Goal: Transaction & Acquisition: Obtain resource

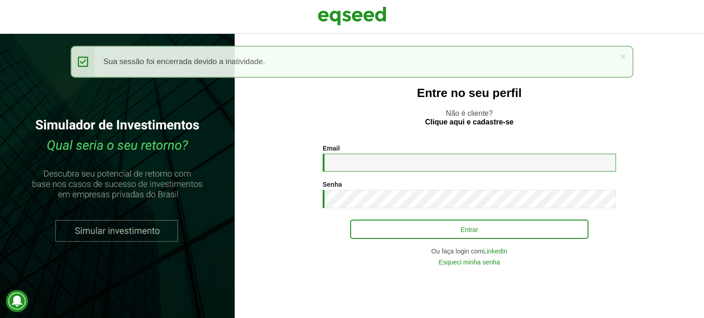
type input "**********"
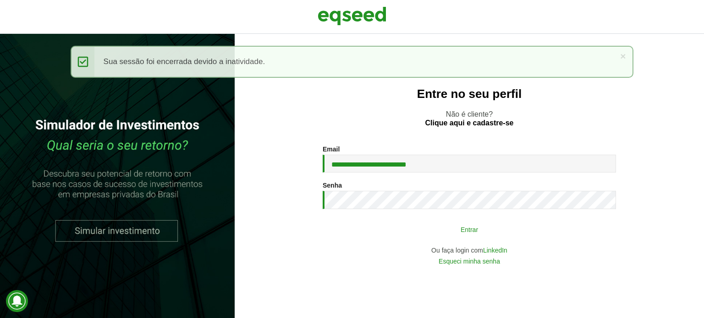
click at [445, 230] on button "Entrar" at bounding box center [469, 229] width 238 height 17
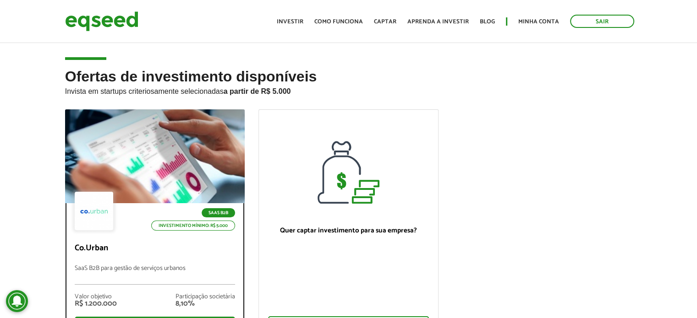
click at [132, 274] on p "SaaS B2B para gestão de serviços urbanos" at bounding box center [155, 275] width 161 height 20
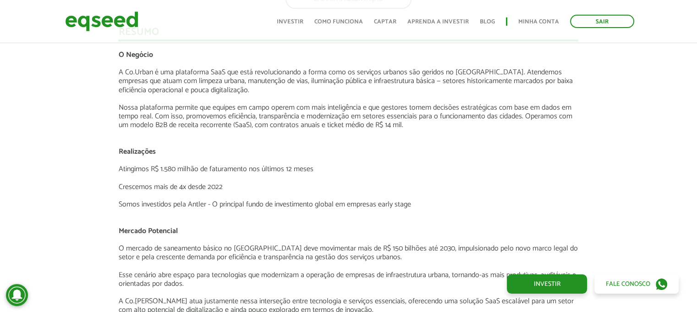
scroll to position [1234, 0]
